Goal: Find specific page/section: Find specific page/section

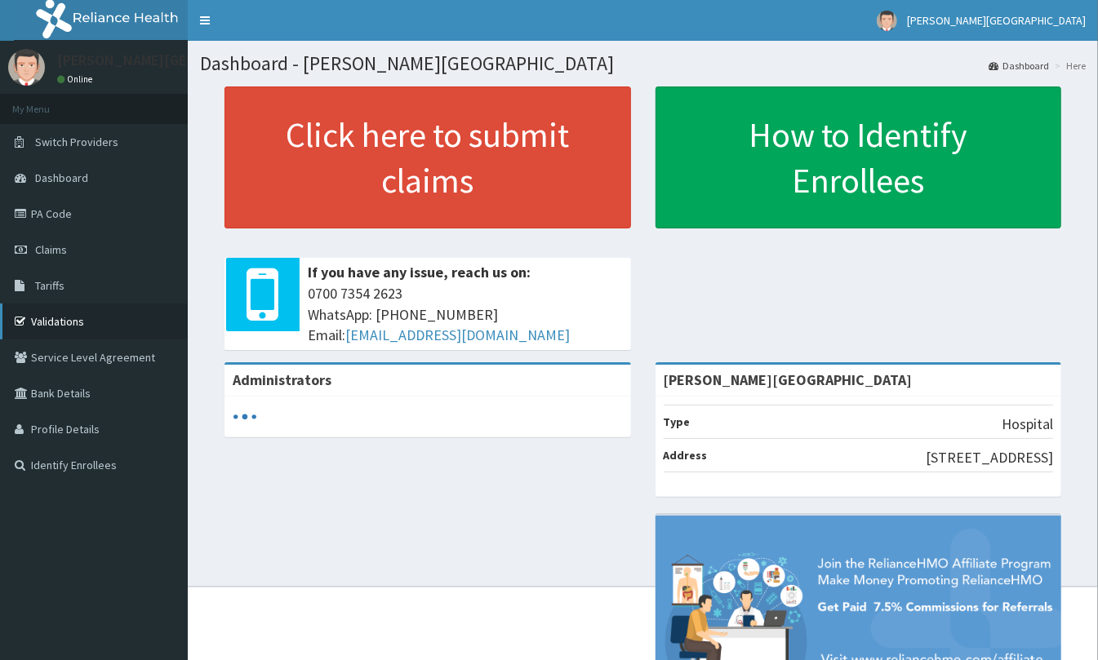
click at [34, 314] on link "Validations" at bounding box center [94, 322] width 188 height 36
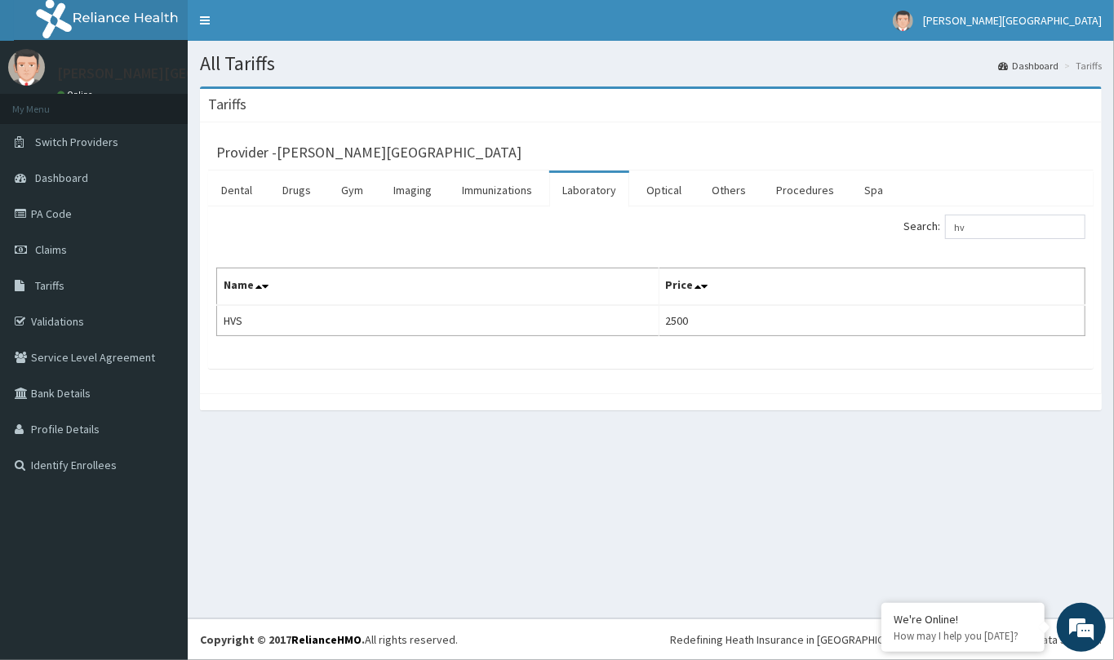
type input "h"
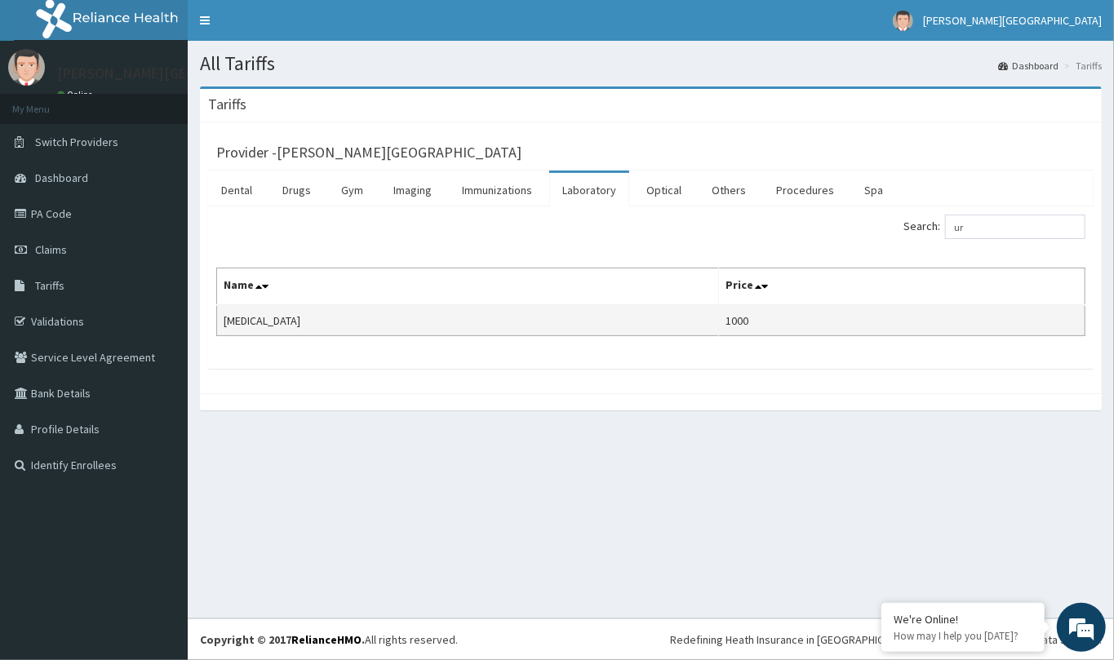
type input "u"
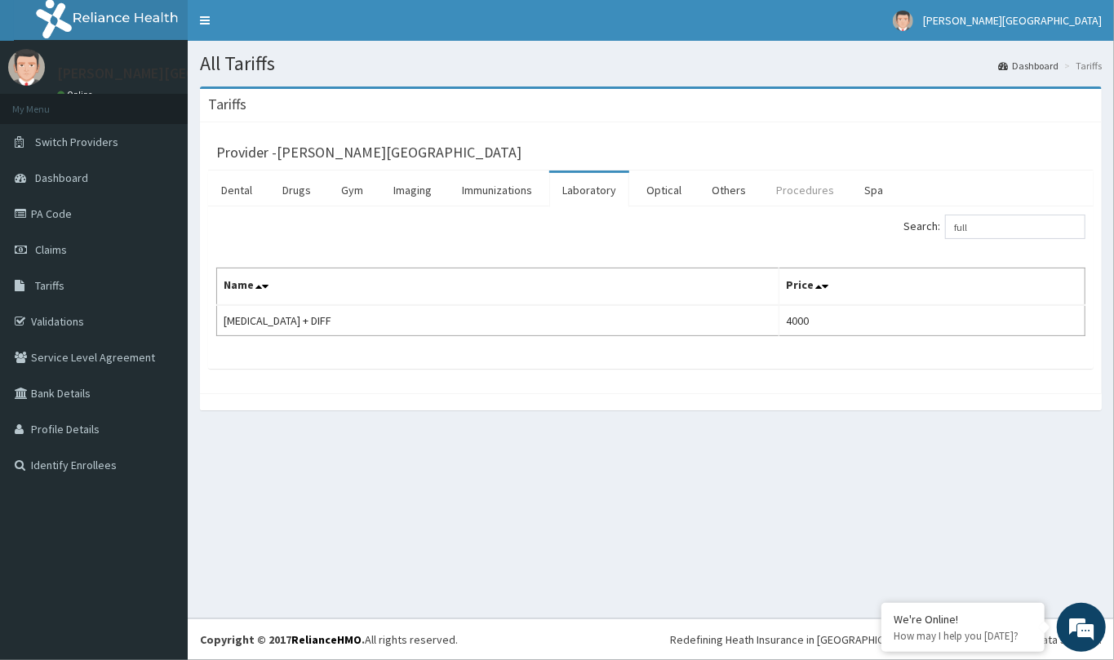
type input "full"
click at [816, 196] on link "Procedures" at bounding box center [805, 190] width 84 height 34
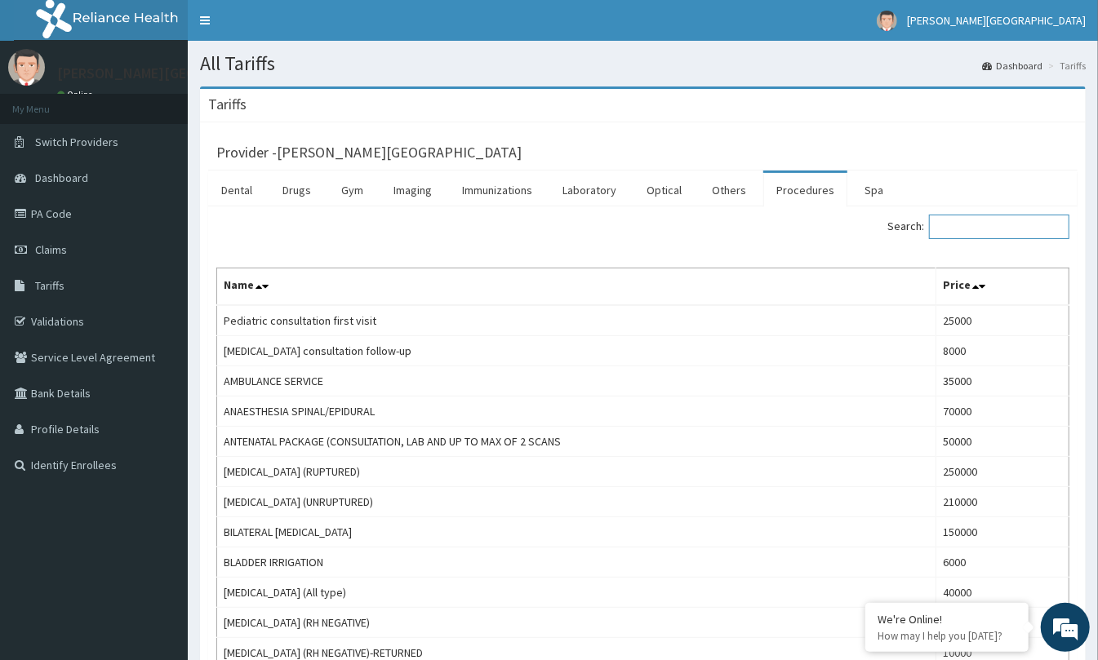
click at [954, 220] on input "Search:" at bounding box center [999, 227] width 140 height 24
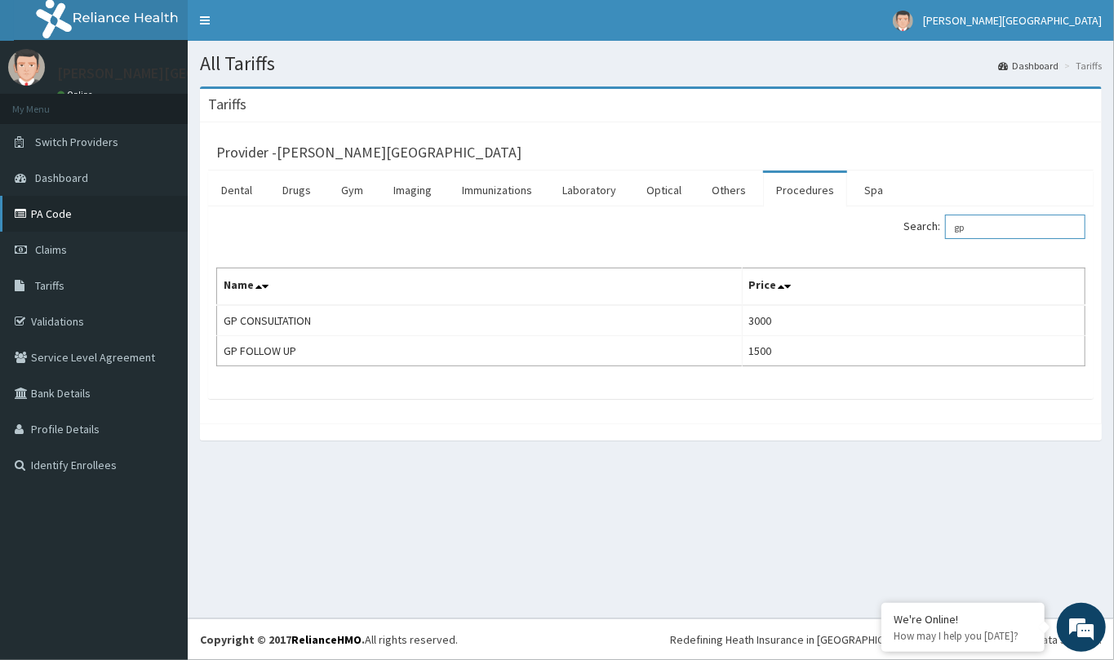
type input "gp"
drag, startPoint x: 56, startPoint y: 209, endPoint x: 219, endPoint y: 216, distance: 162.6
click at [57, 209] on link "PA Code" at bounding box center [94, 214] width 188 height 36
